Goal: Task Accomplishment & Management: Use online tool/utility

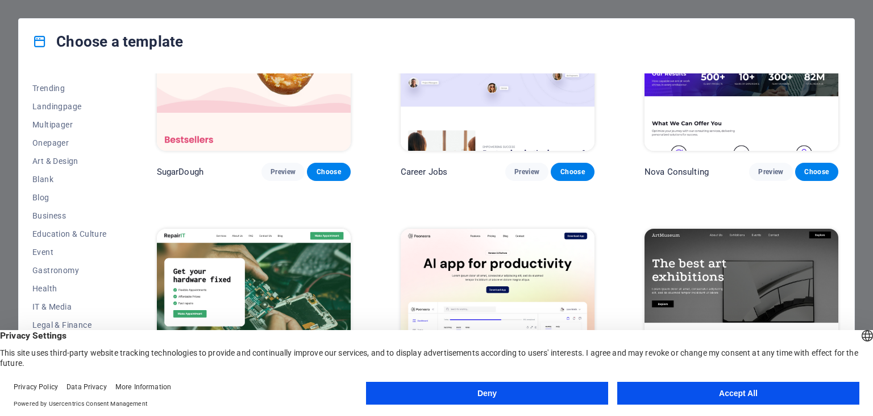
scroll to position [52, 0]
click at [86, 229] on span "Education & Culture" at bounding box center [69, 230] width 74 height 9
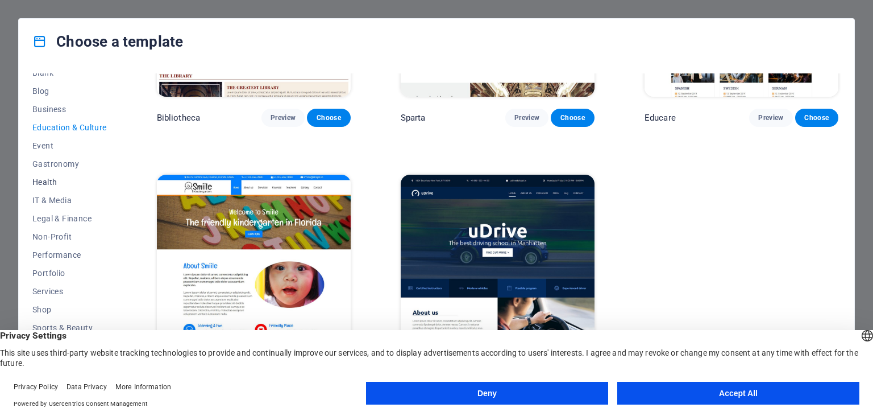
scroll to position [163, 0]
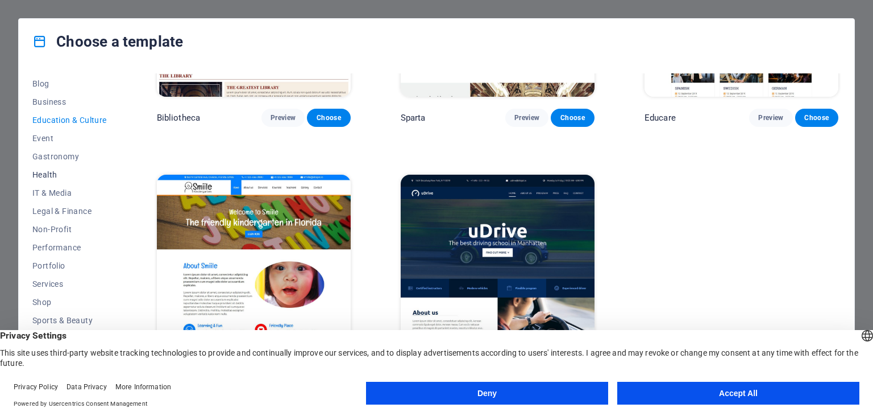
click at [52, 173] on span "Health" at bounding box center [69, 174] width 74 height 9
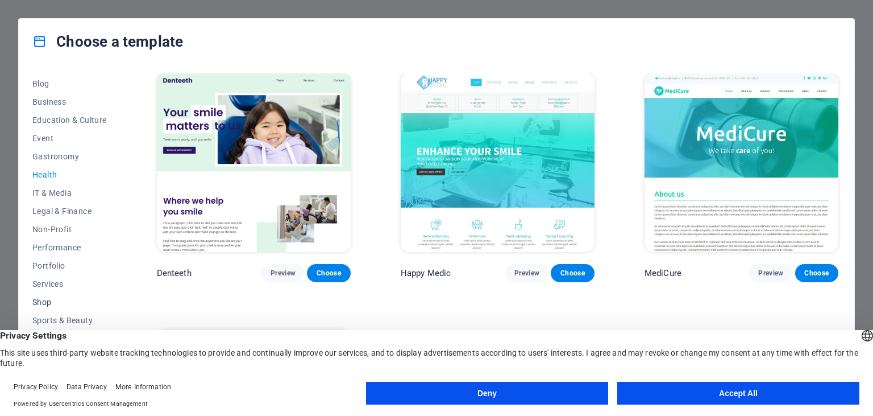
click at [47, 299] on span "Shop" at bounding box center [69, 301] width 74 height 9
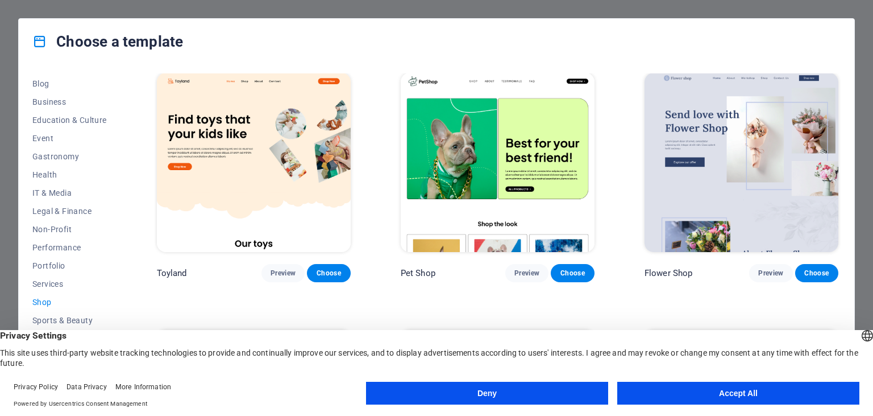
scroll to position [259, 0]
click at [52, 285] on span "Services" at bounding box center [69, 283] width 74 height 9
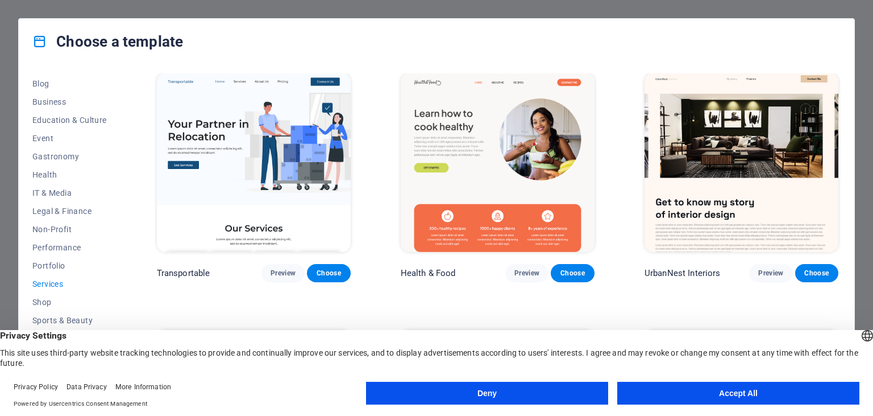
scroll to position [260, 0]
click at [74, 120] on span "Education & Culture" at bounding box center [69, 119] width 74 height 9
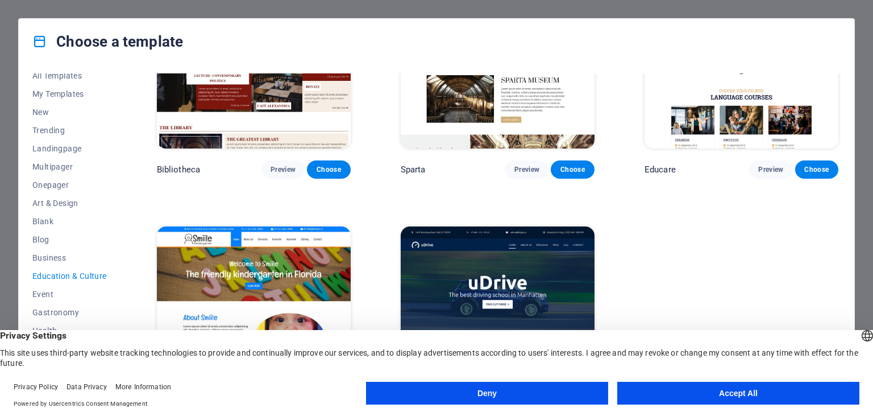
scroll to position [414, 0]
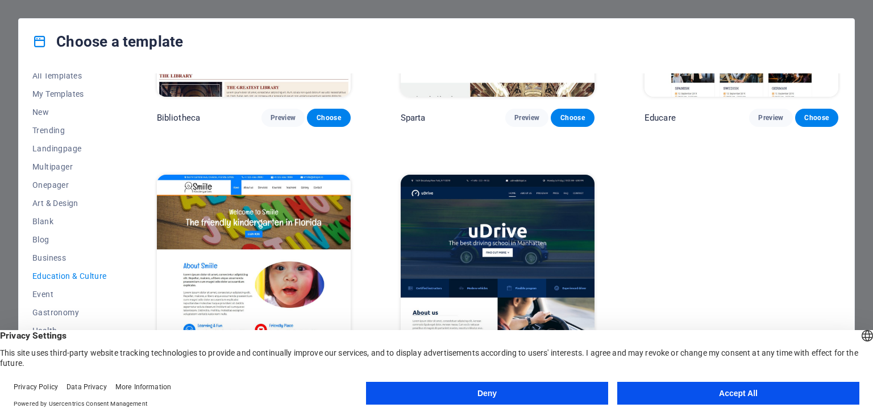
click at [277, 231] on img at bounding box center [254, 264] width 194 height 179
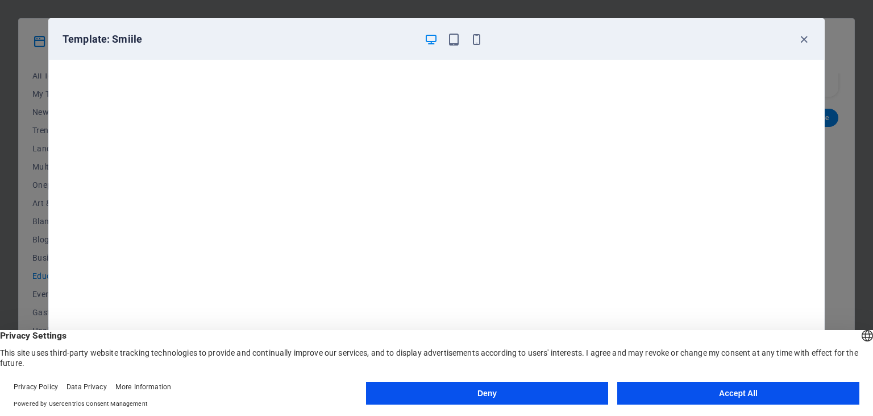
click at [443, 390] on button "Deny" at bounding box center [487, 393] width 242 height 23
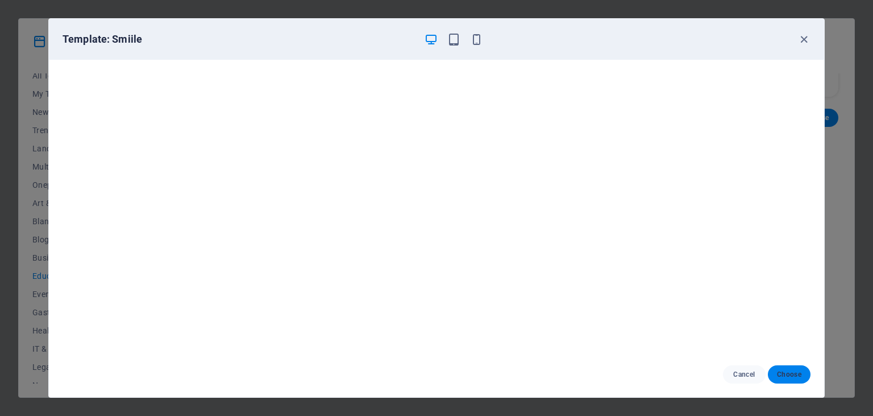
click at [789, 372] on span "Choose" at bounding box center [789, 374] width 24 height 9
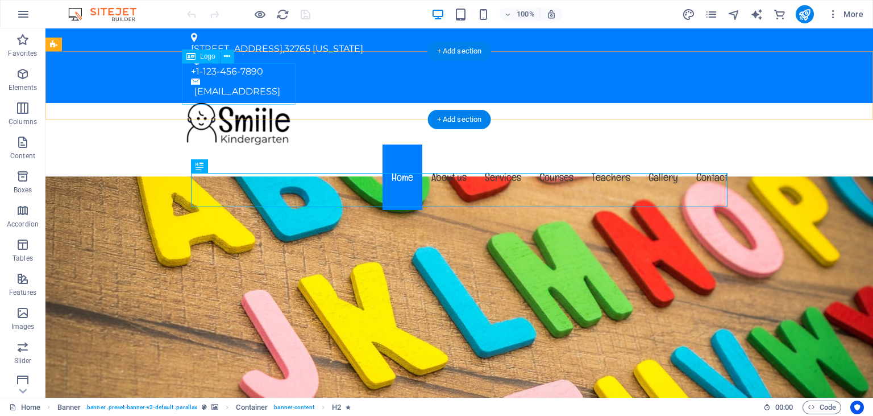
click at [247, 103] on div at bounding box center [459, 124] width 555 height 42
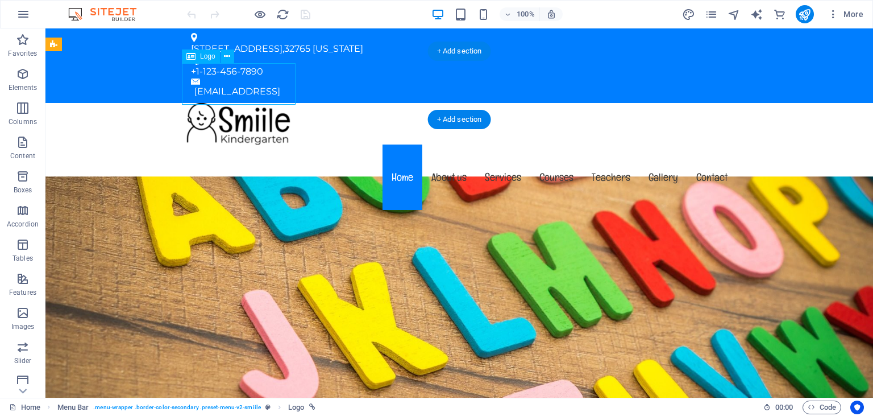
click at [224, 103] on div at bounding box center [459, 124] width 555 height 42
drag, startPoint x: 416, startPoint y: 15, endPoint x: 180, endPoint y: 80, distance: 244.7
click at [466, 51] on div "+ Add section" at bounding box center [459, 51] width 63 height 19
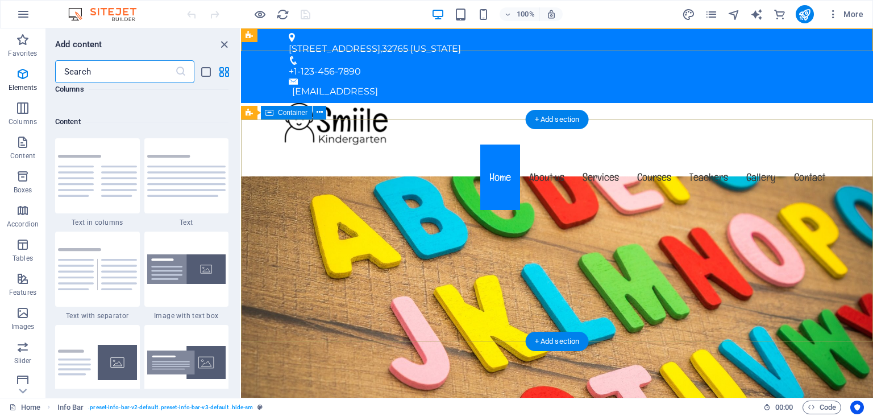
scroll to position [1989, 0]
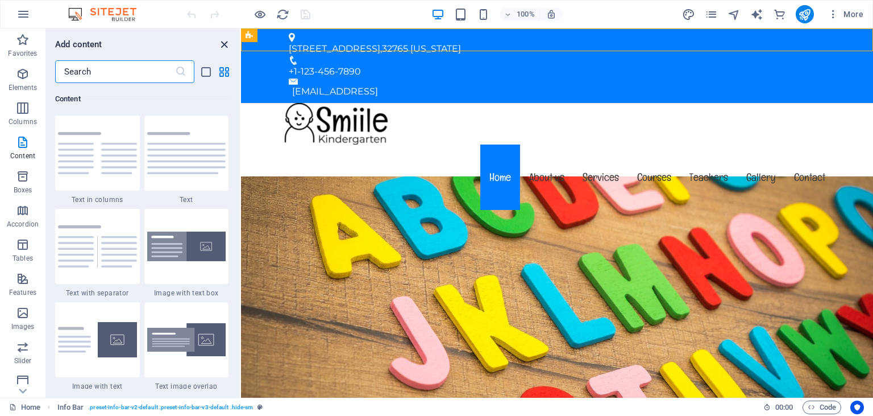
click at [229, 44] on icon "close panel" at bounding box center [224, 44] width 13 height 13
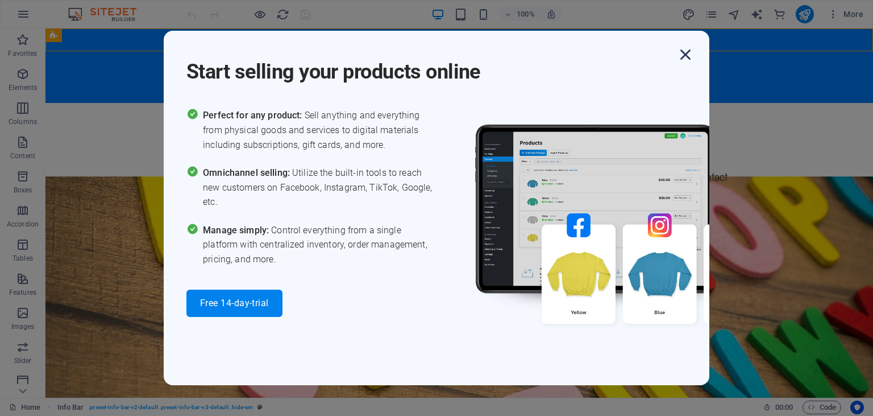
click at [689, 52] on icon "button" at bounding box center [685, 54] width 20 height 20
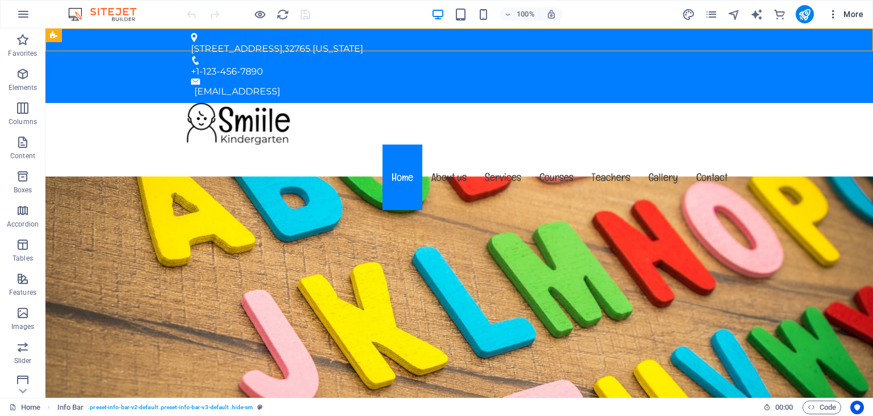
click at [855, 12] on span "More" at bounding box center [846, 14] width 36 height 11
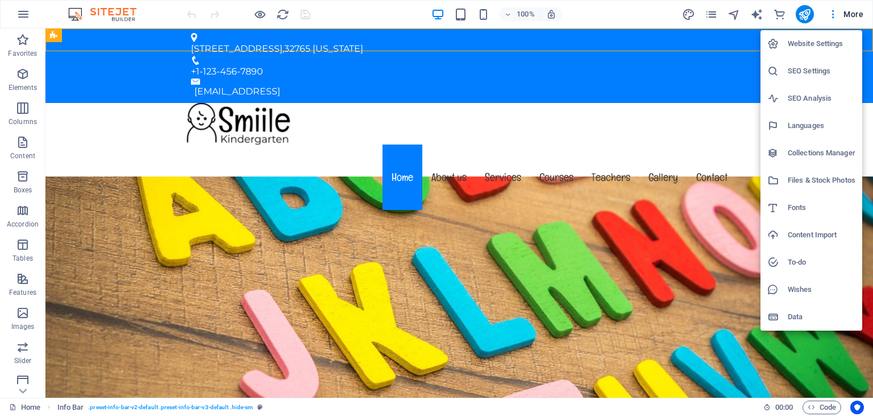
click at [799, 46] on h6 "Website Settings" at bounding box center [822, 44] width 68 height 14
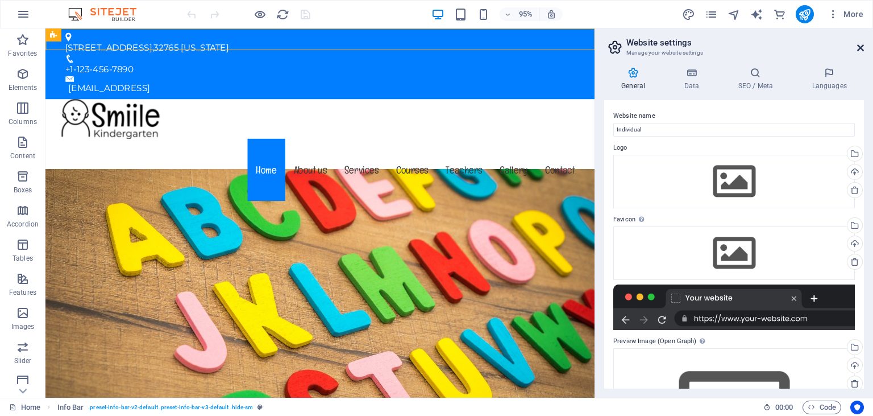
click at [863, 47] on icon at bounding box center [860, 47] width 7 height 9
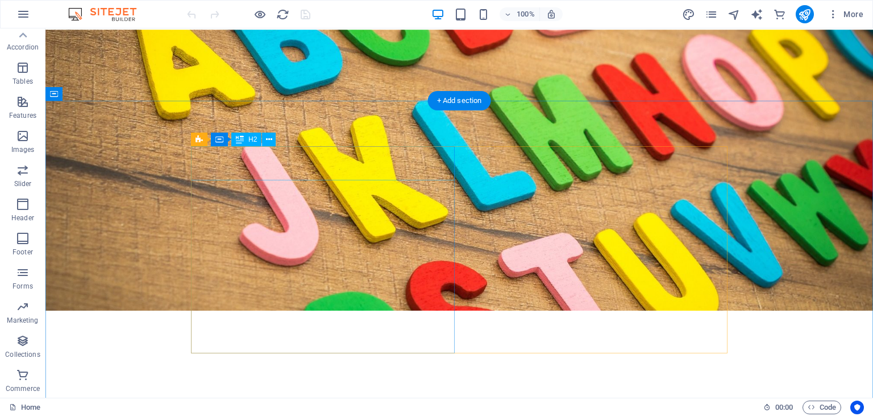
scroll to position [0, 0]
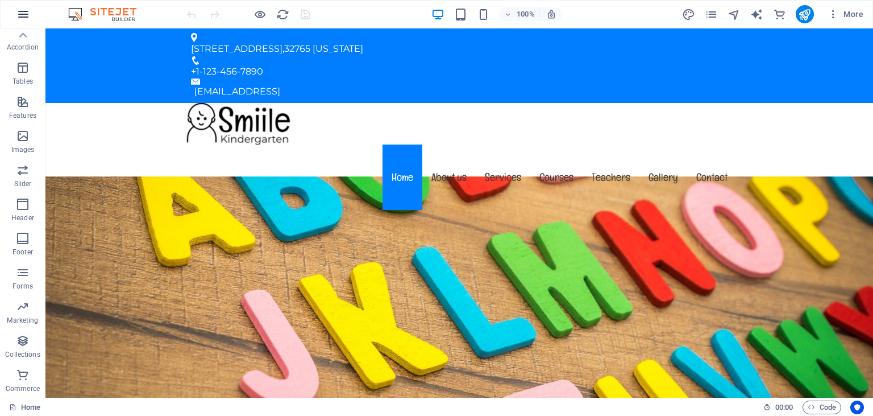
click at [21, 15] on icon "button" at bounding box center [23, 14] width 14 height 14
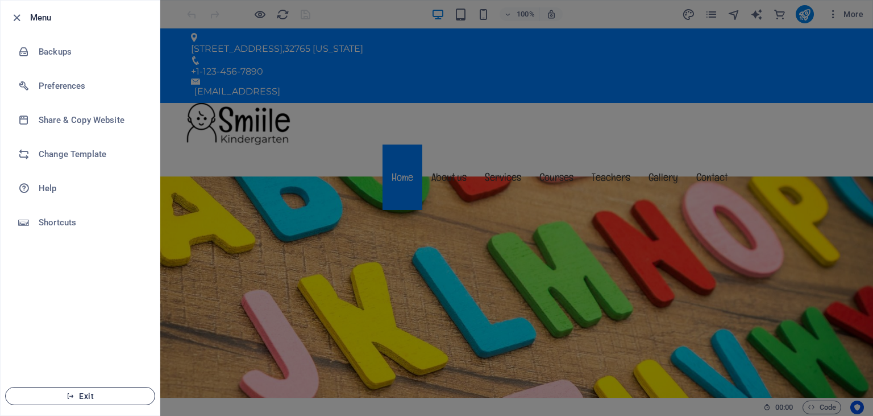
click at [107, 397] on span "Exit" at bounding box center [80, 395] width 131 height 9
